Goal: Transaction & Acquisition: Subscribe to service/newsletter

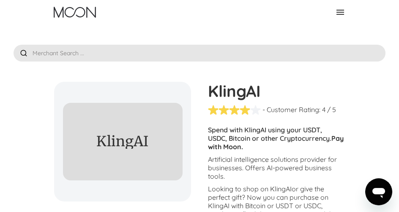
click at [83, 55] on input "text" at bounding box center [200, 53] width 372 height 17
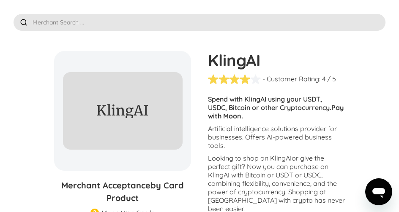
scroll to position [62, 0]
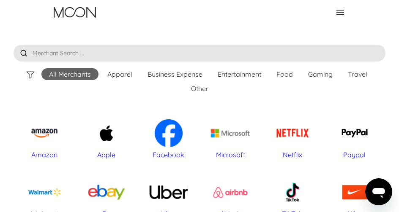
click at [62, 48] on input "text" at bounding box center [200, 53] width 372 height 17
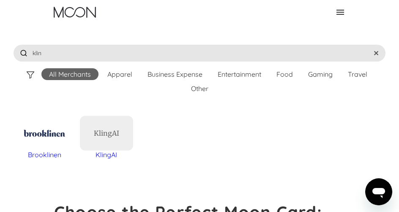
type input "klin"
click at [115, 137] on div "KlingAI" at bounding box center [106, 133] width 25 height 8
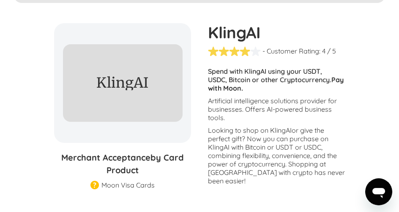
scroll to position [72, 0]
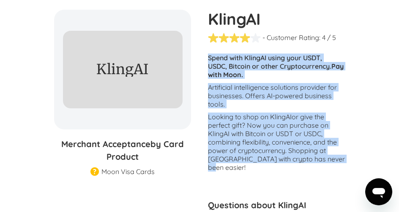
drag, startPoint x: 208, startPoint y: 57, endPoint x: 342, endPoint y: 161, distance: 170.3
click at [342, 161] on div "Customers report issues with transactions at [GEOGRAPHIC_DATA] . Some merchants…" at bounding box center [276, 115] width 137 height 122
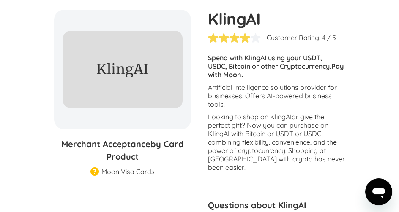
click at [190, 177] on section "KlingAI % GIFT CARD DISCOUNT Merchant Acceptance by Card Product Merchant Gift …" at bounding box center [199, 185] width 290 height 350
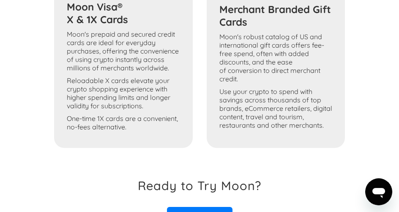
scroll to position [924, 0]
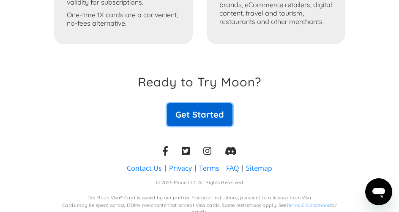
click at [196, 107] on link "Get Started" at bounding box center [199, 114] width 65 height 23
